Goal: Find specific page/section: Find specific page/section

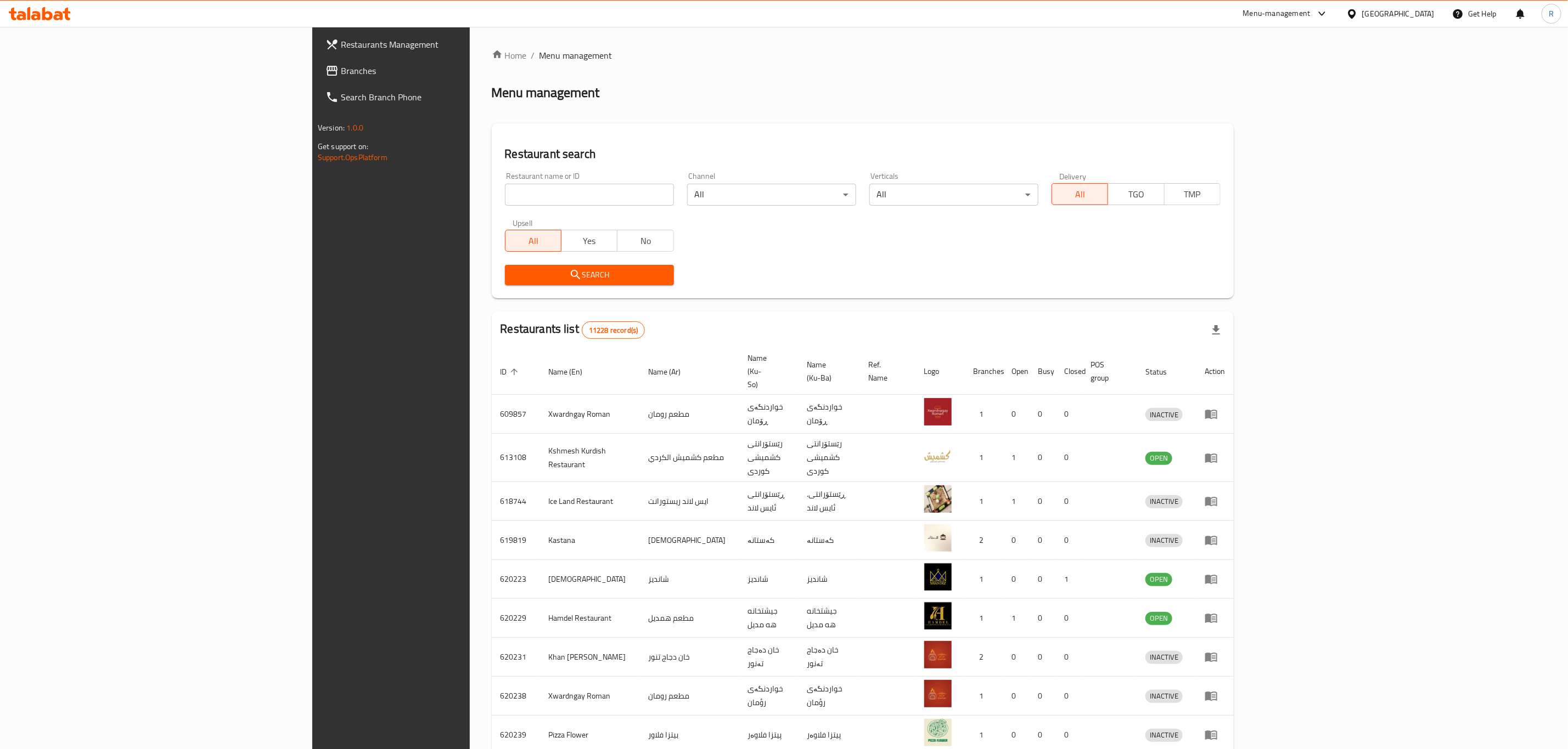
click at [505, 201] on input "search" at bounding box center [589, 195] width 169 height 22
type input "omran b"
click at [514, 270] on span "Search" at bounding box center [589, 275] width 151 height 13
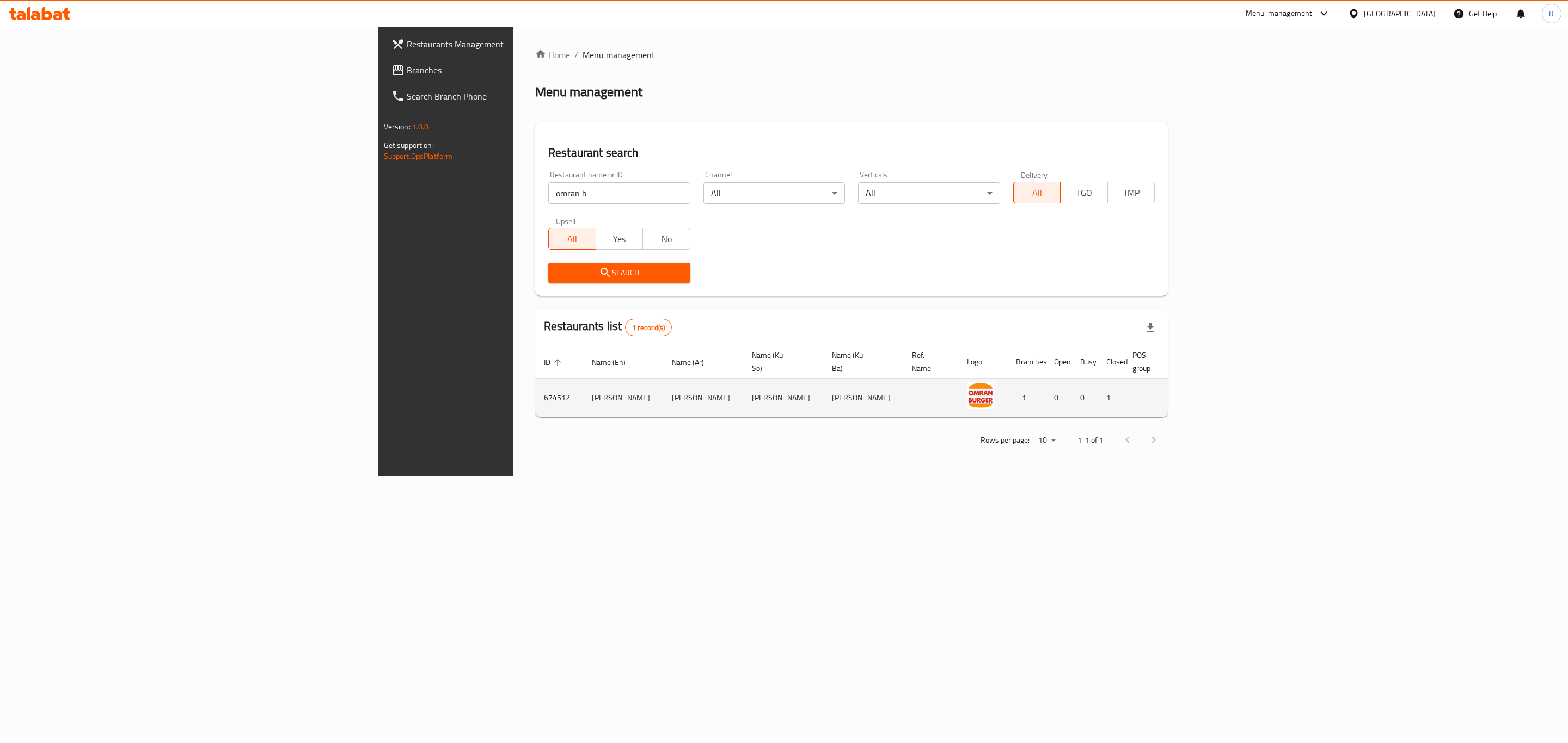
click at [1257, 391] on icon "enhanced table" at bounding box center [1250, 398] width 13 height 13
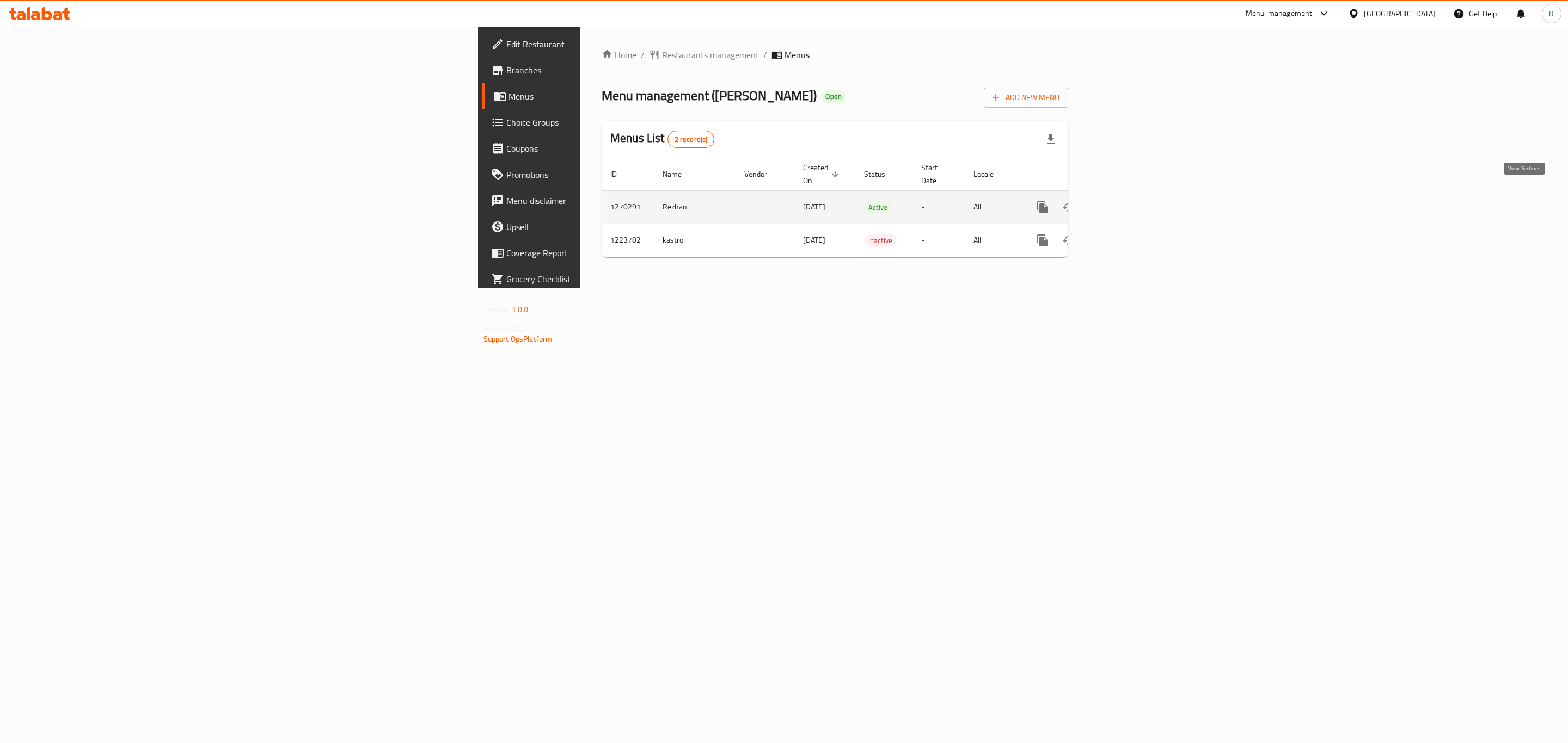
click at [1128, 201] on icon "enhanced table" at bounding box center [1121, 207] width 13 height 13
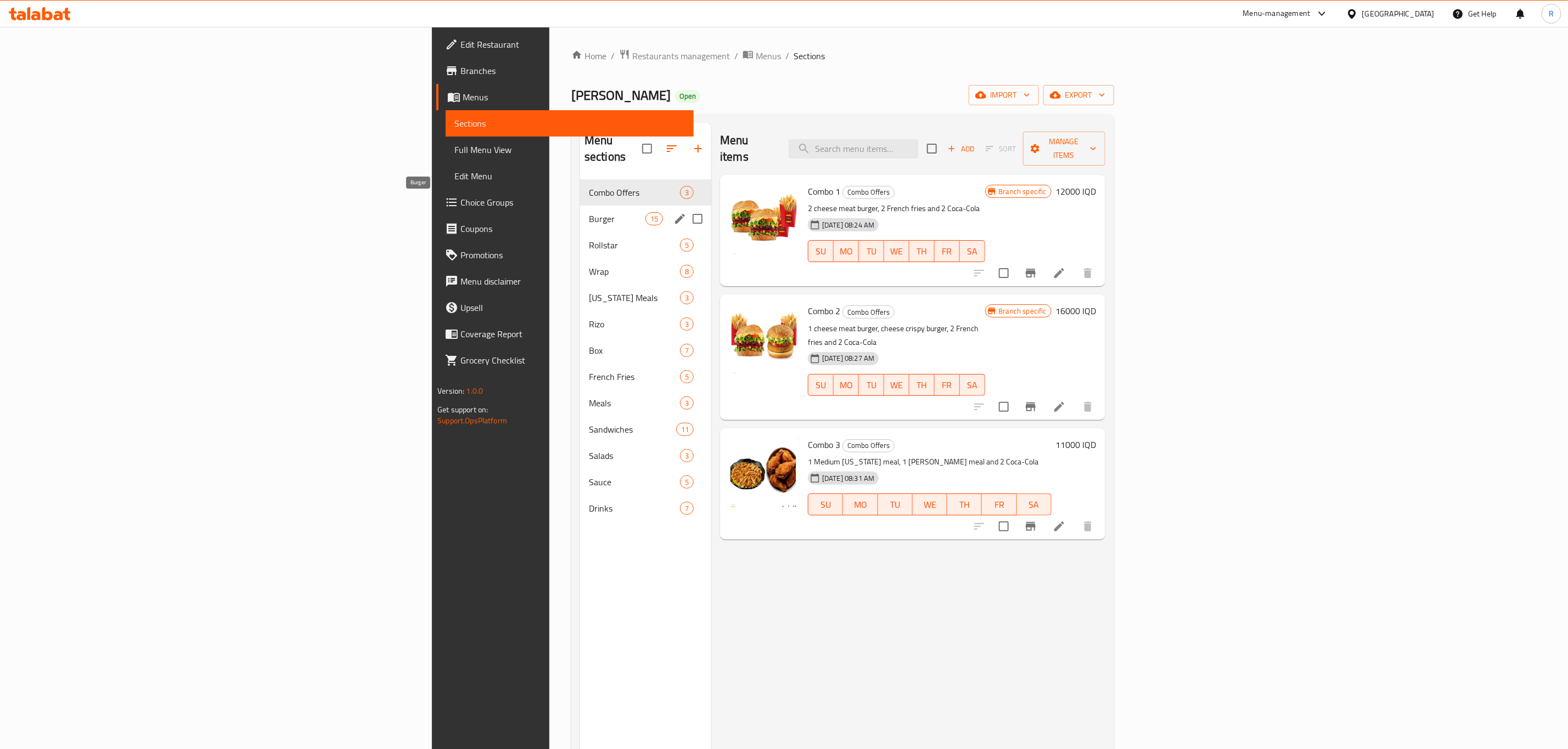
drag, startPoint x: 368, startPoint y: 202, endPoint x: 384, endPoint y: 211, distance: 18.4
click at [588, 212] on span "Burger" at bounding box center [617, 219] width 57 height 13
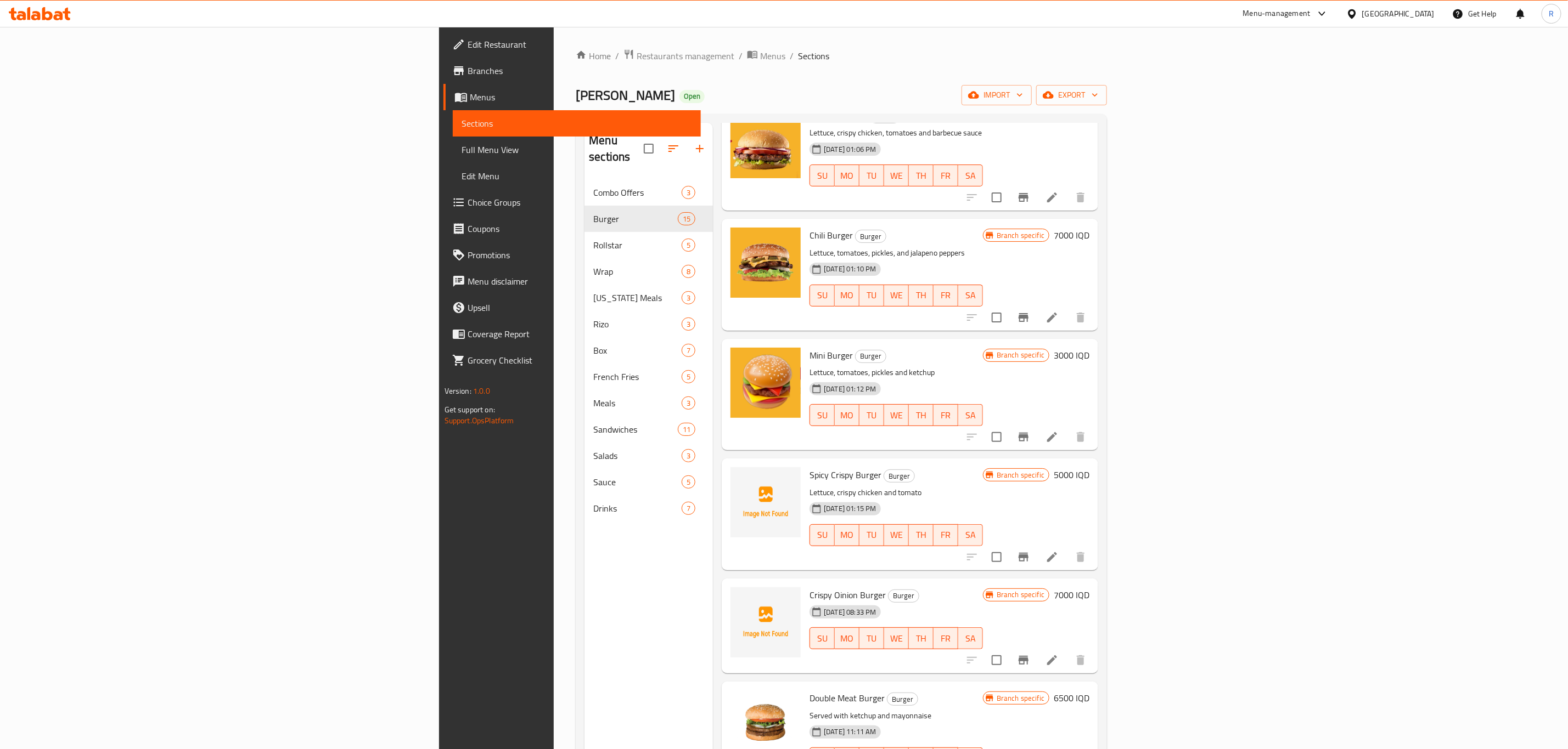
scroll to position [411, 0]
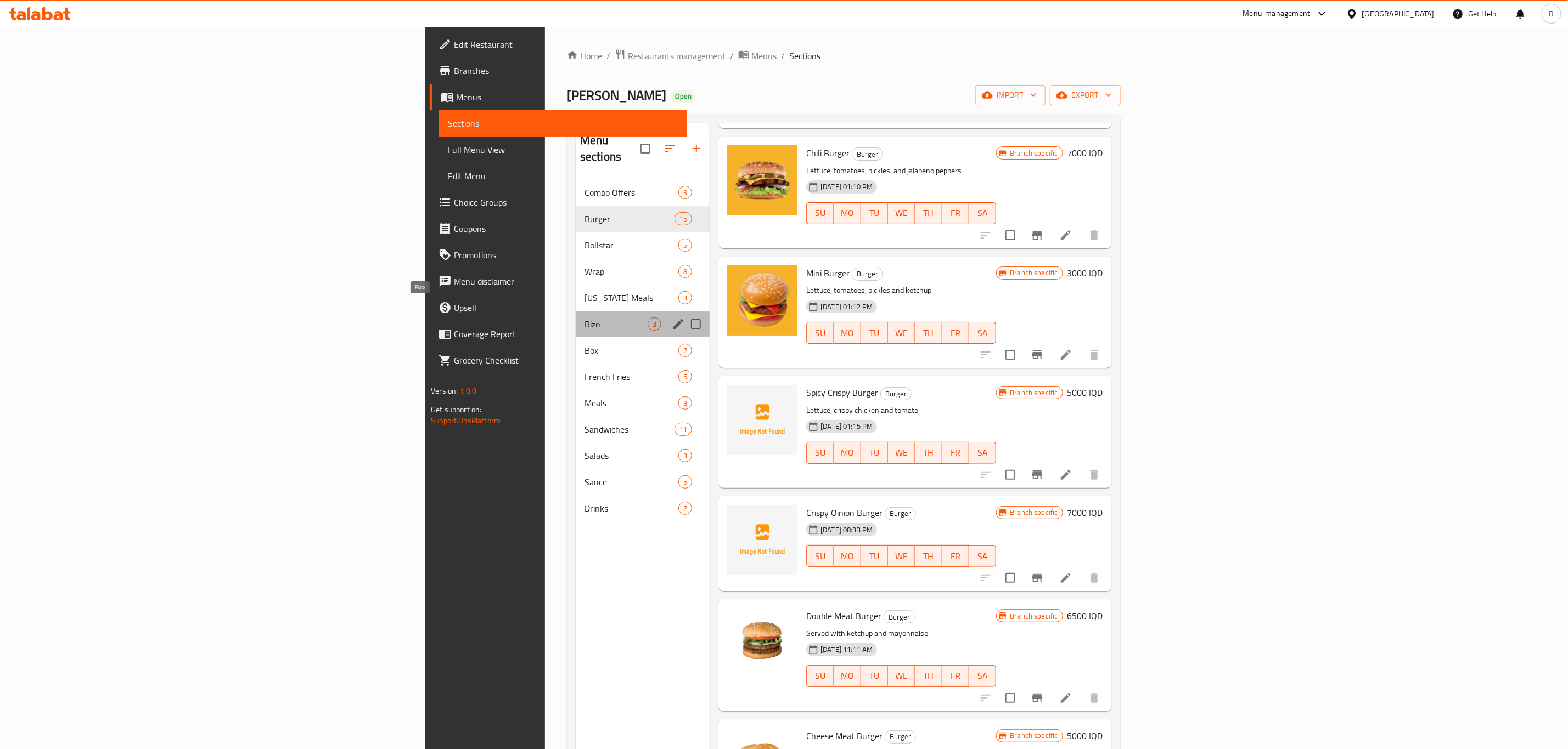
click at [584, 317] on span "Rizo" at bounding box center [615, 323] width 63 height 13
